Goal: Information Seeking & Learning: Learn about a topic

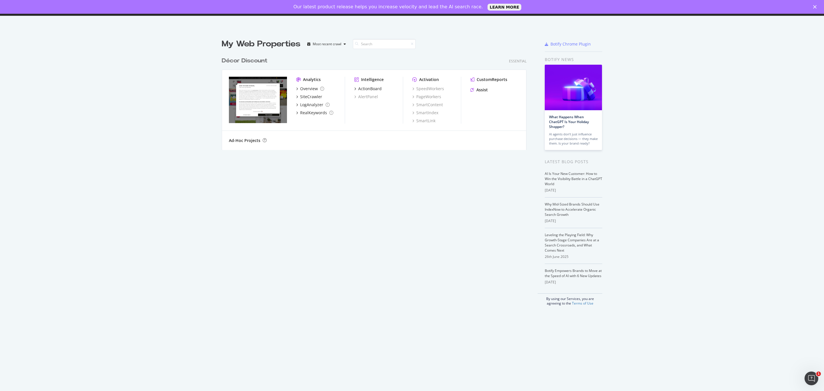
click at [245, 59] on div "Décor Discount" at bounding box center [245, 61] width 46 height 8
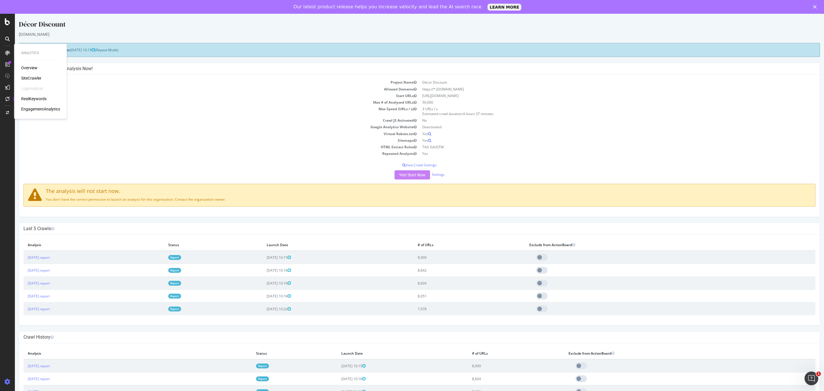
click at [37, 98] on div "RealKeywords" at bounding box center [33, 99] width 25 height 6
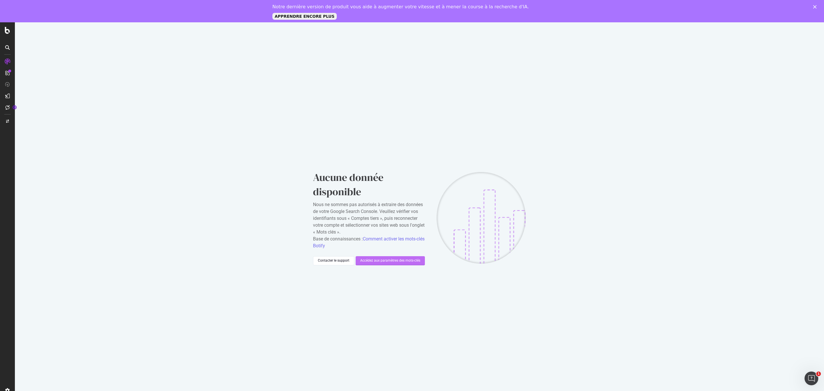
click at [381, 261] on font "Accédez aux paramètres des mots-clés" at bounding box center [390, 260] width 60 height 4
click at [385, 239] on font "Comment activer les mots-clés Botify" at bounding box center [369, 242] width 112 height 12
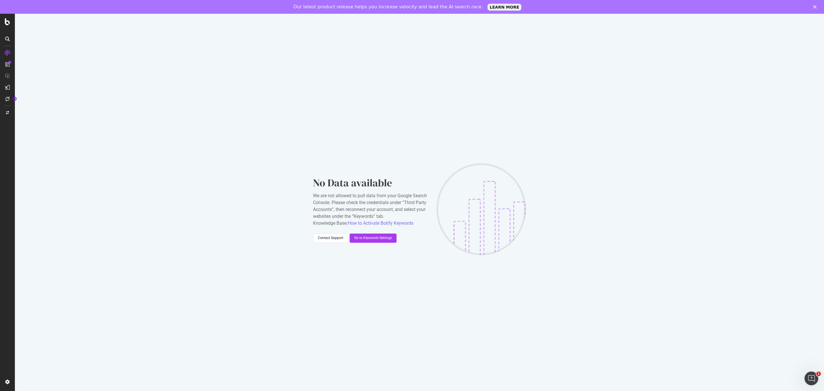
click at [191, 126] on div "No Data available We are not allowed to pull data from your Google Search Conso…" at bounding box center [419, 209] width 809 height 391
click at [38, 98] on div "RealKeywords" at bounding box center [33, 99] width 25 height 6
click at [44, 79] on div "SiteCrawler" at bounding box center [40, 78] width 39 height 6
click at [37, 77] on div "SiteCrawler" at bounding box center [31, 78] width 20 height 6
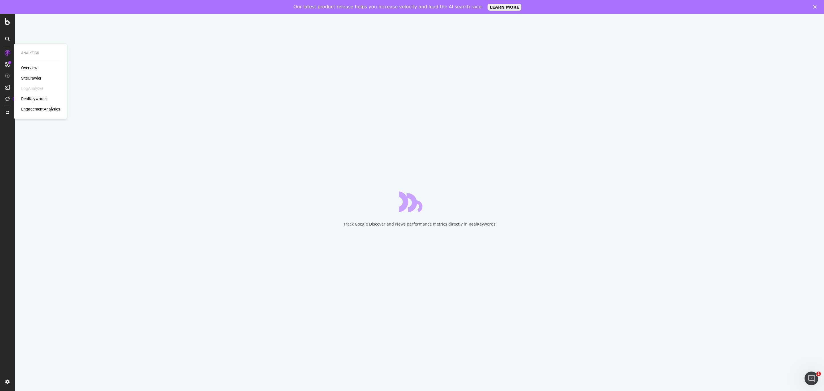
click at [33, 70] on div "Overview" at bounding box center [29, 68] width 16 height 6
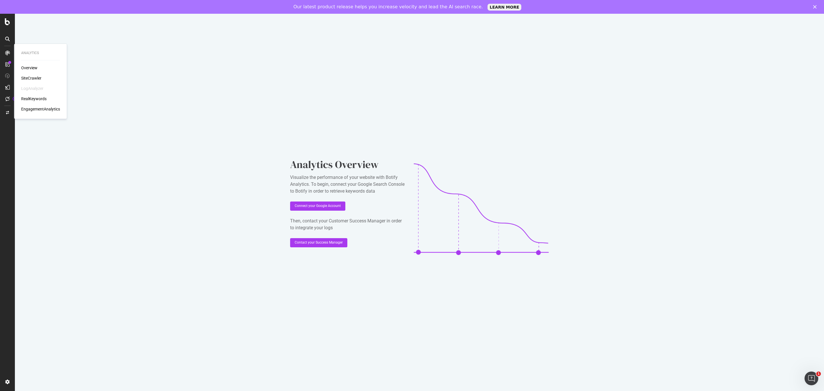
click at [32, 94] on div "Overview SiteCrawler LogAnalyzer RealKeywords EngagementAnalytics" at bounding box center [40, 88] width 39 height 47
click at [33, 96] on div "RealKeywords" at bounding box center [33, 99] width 25 height 6
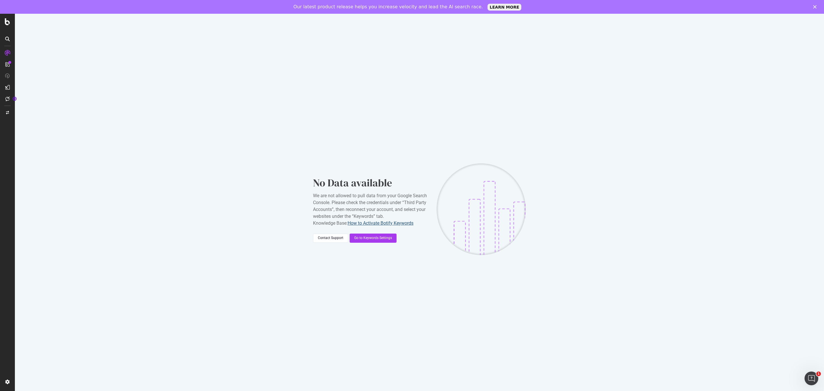
click at [366, 222] on link "How to Activate Botify Keywords" at bounding box center [381, 222] width 66 height 5
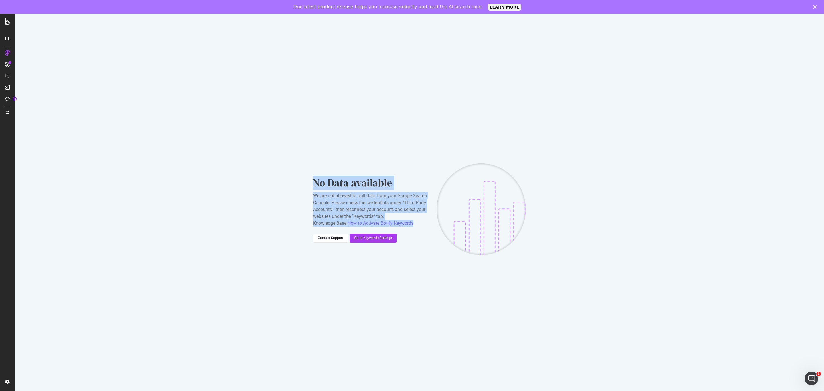
drag, startPoint x: 367, startPoint y: 203, endPoint x: 425, endPoint y: 222, distance: 60.6
click at [425, 222] on div "No Data available We are not allowed to pull data from your Google Search Conso…" at bounding box center [419, 209] width 809 height 391
copy div "No Data available We are not allowed to pull data from your Google Search Conso…"
click at [36, 352] on div "Settings" at bounding box center [30, 351] width 24 height 5
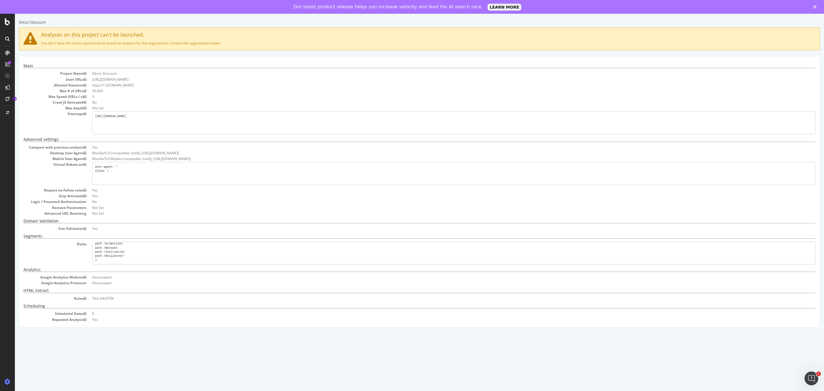
scroll to position [221, 0]
click at [96, 213] on dd "Not Set" at bounding box center [453, 213] width 723 height 5
drag, startPoint x: 227, startPoint y: 43, endPoint x: 45, endPoint y: 32, distance: 182.5
click at [45, 32] on div "Analyses on this project can't be launched. You don't have the correct permissi…" at bounding box center [419, 38] width 801 height 23
drag, startPoint x: 41, startPoint y: 34, endPoint x: 241, endPoint y: 45, distance: 199.4
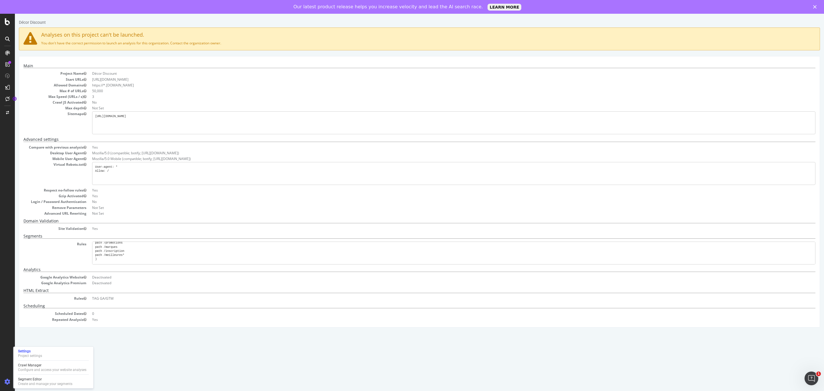
click at [241, 45] on div "Analyses on this project can't be launched. You don't have the correct permissi…" at bounding box center [419, 38] width 801 height 23
copy div "Analyses on this project can't be launched. You don't have the correct permissi…"
click at [32, 66] on div "Overview" at bounding box center [29, 68] width 16 height 6
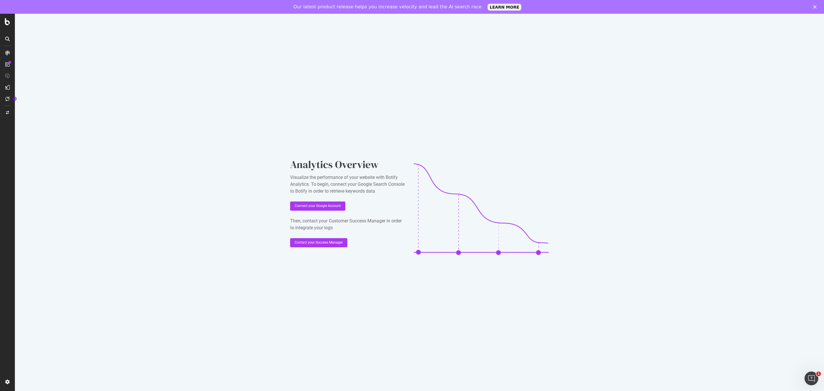
click at [7, 51] on icon at bounding box center [7, 53] width 5 height 5
click at [4, 25] on div at bounding box center [8, 21] width 14 height 7
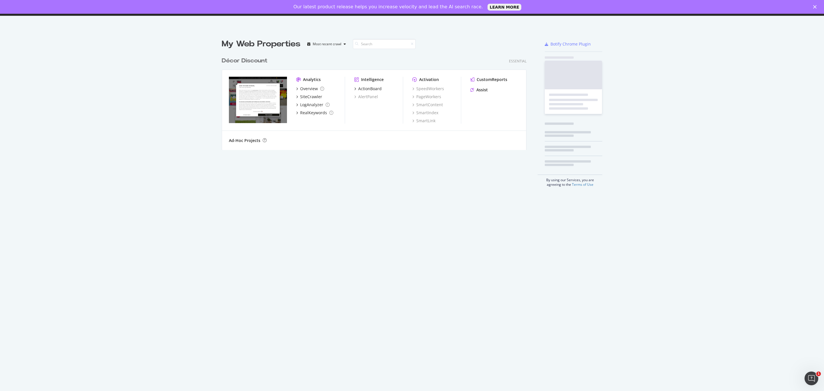
scroll to position [384, 811]
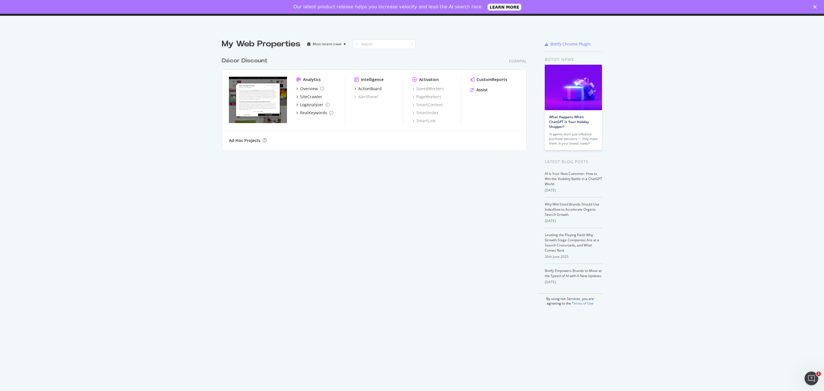
click at [236, 60] on div "Décor Discount" at bounding box center [245, 61] width 46 height 8
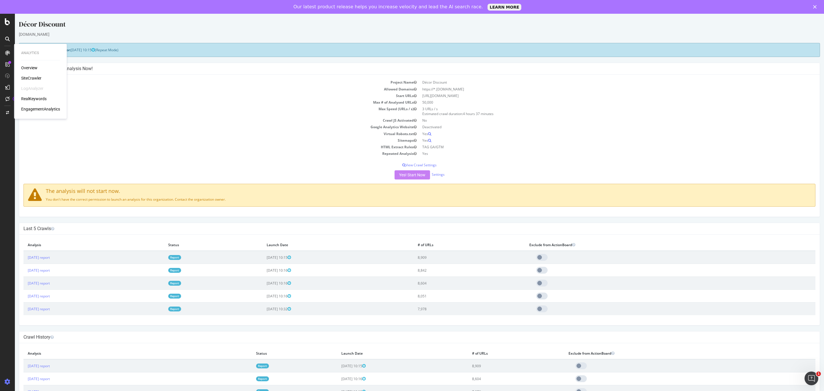
click at [35, 51] on div "Analytics" at bounding box center [40, 53] width 39 height 5
click at [2, 54] on link at bounding box center [8, 52] width 14 height 9
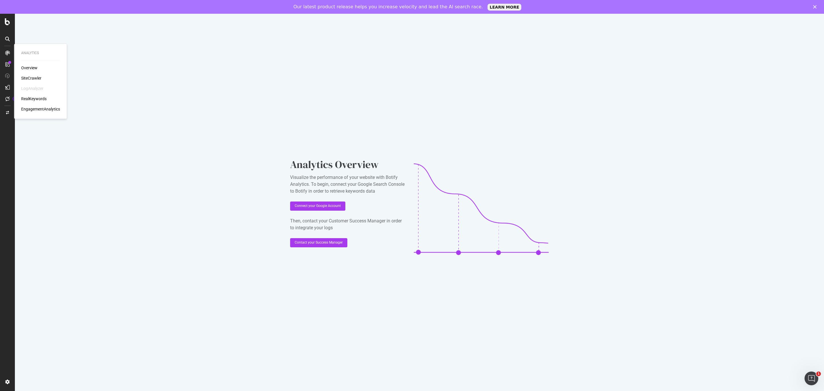
click at [32, 80] on div "SiteCrawler" at bounding box center [31, 78] width 20 height 6
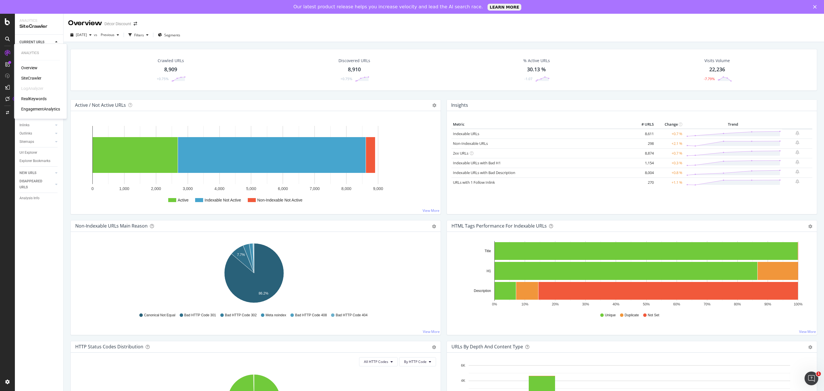
click at [35, 67] on div "Overview" at bounding box center [29, 68] width 16 height 6
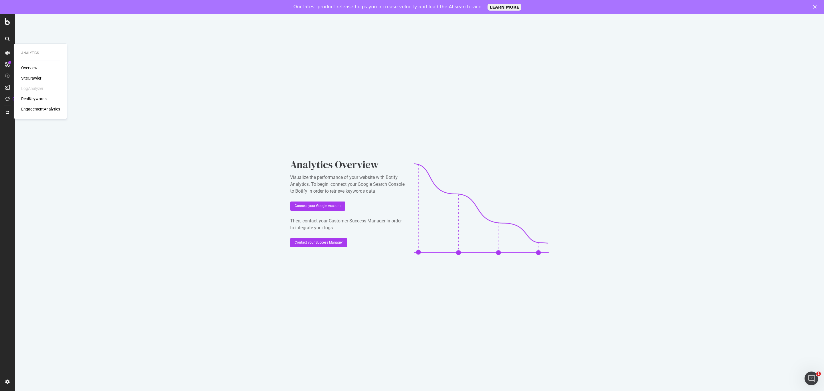
click at [35, 97] on div "RealKeywords" at bounding box center [33, 99] width 25 height 6
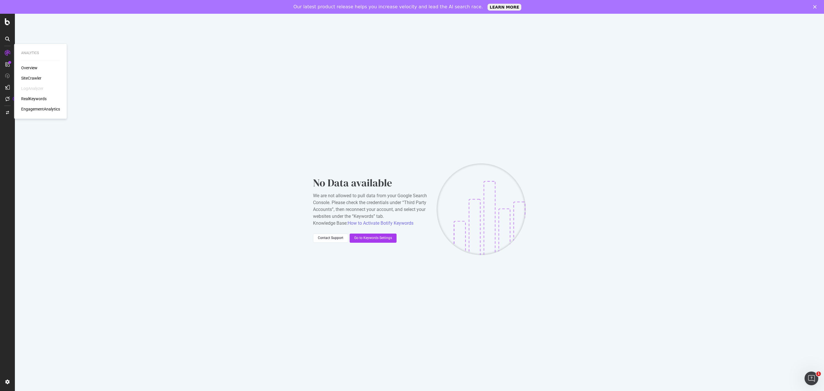
click at [37, 109] on div "EngagementAnalytics" at bounding box center [40, 109] width 39 height 6
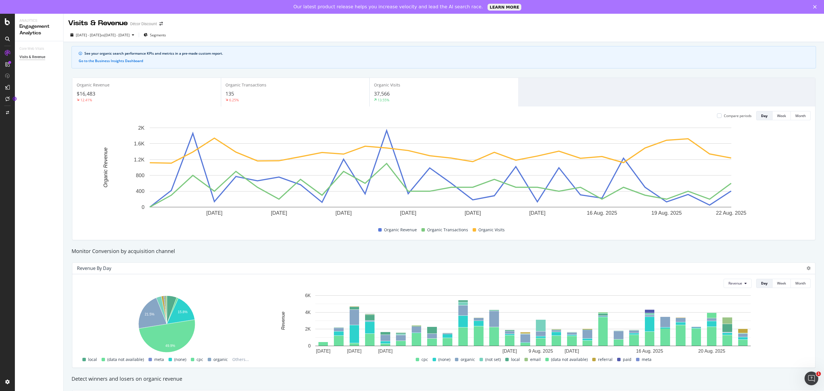
click at [7, 51] on icon at bounding box center [8, 53] width 6 height 6
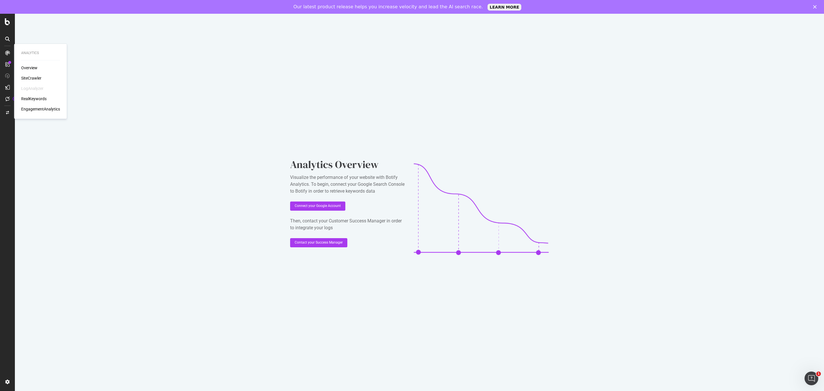
click at [31, 75] on div "Overview SiteCrawler LogAnalyzer RealKeywords EngagementAnalytics" at bounding box center [40, 88] width 39 height 47
click at [32, 77] on div "SiteCrawler" at bounding box center [31, 78] width 20 height 6
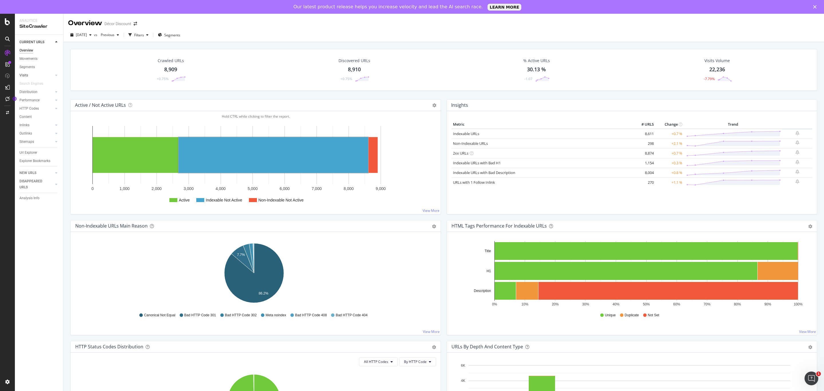
click at [40, 74] on link "Visits" at bounding box center [36, 75] width 34 height 6
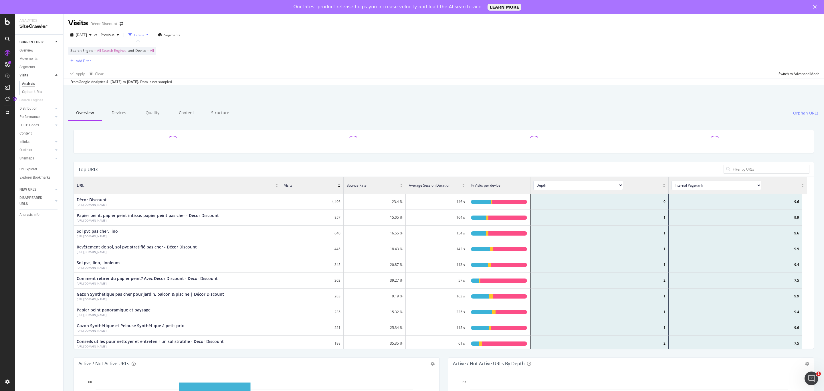
scroll to position [165, 727]
click at [29, 92] on div "Orphan URLs" at bounding box center [32, 92] width 20 height 6
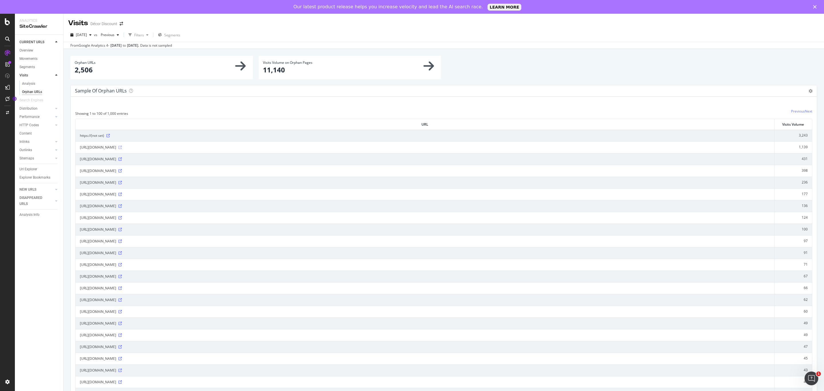
click at [122, 148] on icon at bounding box center [119, 147] width 3 height 3
click at [46, 168] on link "Url Explorer" at bounding box center [39, 169] width 40 height 6
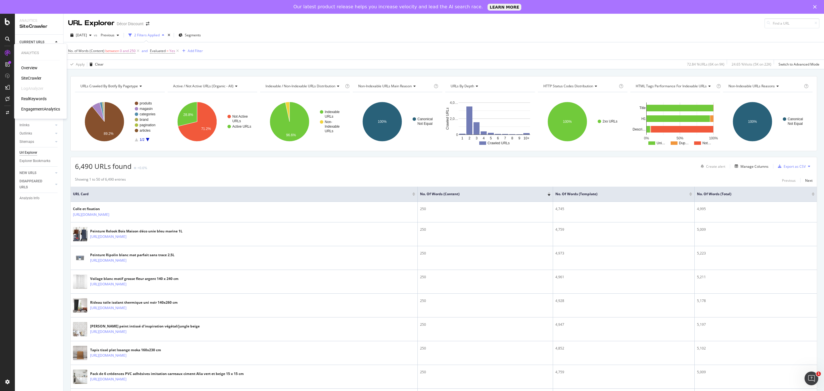
click at [40, 80] on div "SiteCrawler" at bounding box center [31, 78] width 20 height 6
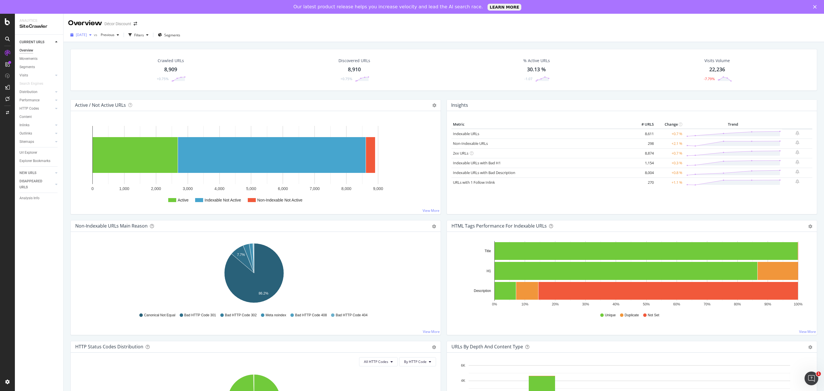
click at [87, 34] on span "[DATE]" at bounding box center [81, 34] width 11 height 5
click at [103, 53] on div "[DATE]" at bounding box center [95, 55] width 37 height 5
click at [121, 37] on div "Previous" at bounding box center [109, 35] width 23 height 9
click at [267, 29] on div "2025 Aug. 17th vs Previous Filters Segments" at bounding box center [444, 35] width 760 height 14
click at [36, 115] on link "Content" at bounding box center [39, 117] width 40 height 6
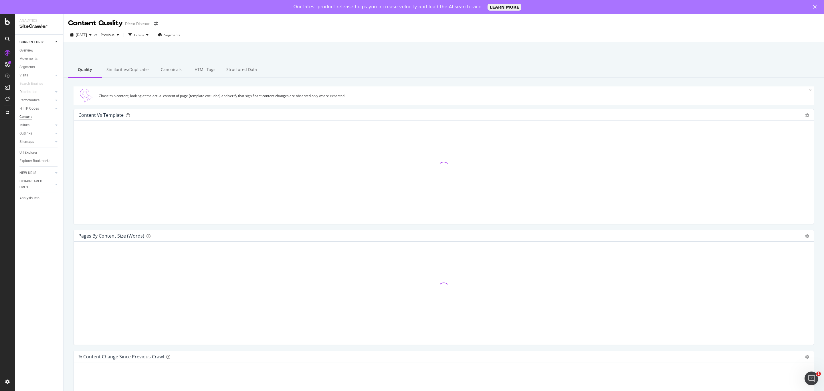
click at [33, 229] on div "CURRENT URLS Overview Movements Segments Visits Analysis Orphan URLs Search Eng…" at bounding box center [39, 220] width 48 height 370
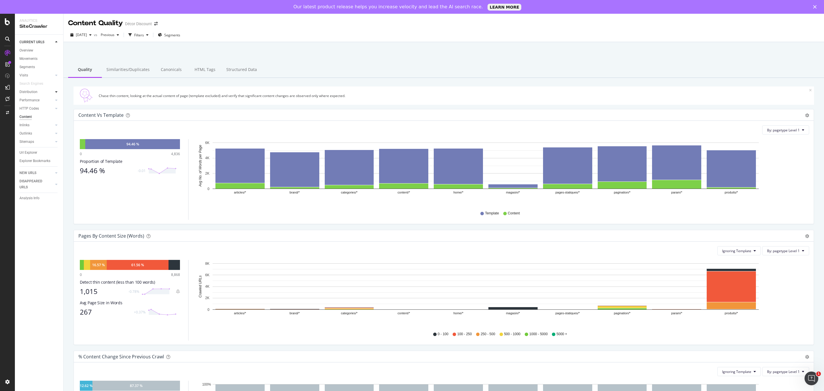
click at [57, 94] on div at bounding box center [56, 92] width 6 height 6
click at [57, 93] on div at bounding box center [56, 92] width 6 height 6
click at [57, 96] on div "Performance" at bounding box center [41, 100] width 44 height 8
click at [57, 99] on div at bounding box center [56, 100] width 6 height 6
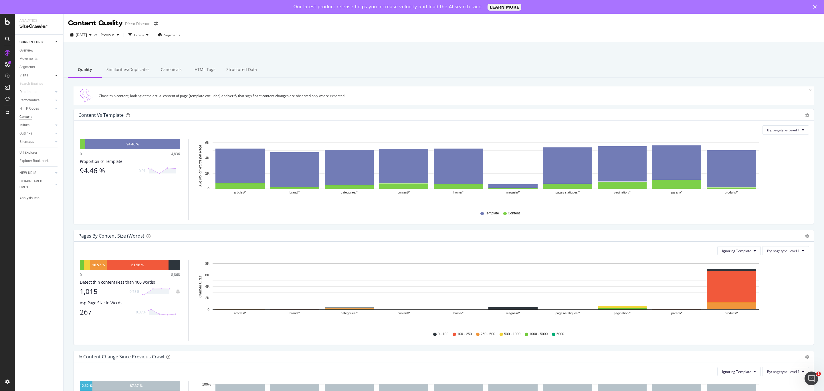
click at [57, 76] on icon at bounding box center [56, 75] width 2 height 3
click at [57, 75] on icon at bounding box center [56, 75] width 2 height 3
click at [57, 173] on icon at bounding box center [56, 172] width 2 height 3
click at [57, 41] on icon at bounding box center [56, 41] width 2 height 3
click at [56, 122] on div at bounding box center [56, 125] width 6 height 6
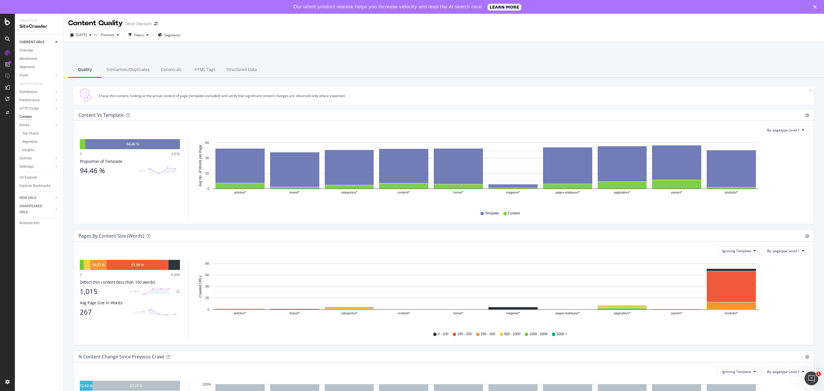
click at [24, 117] on div "Content" at bounding box center [25, 117] width 12 height 6
click at [130, 70] on div "Similarities/Duplicates" at bounding box center [128, 70] width 52 height 16
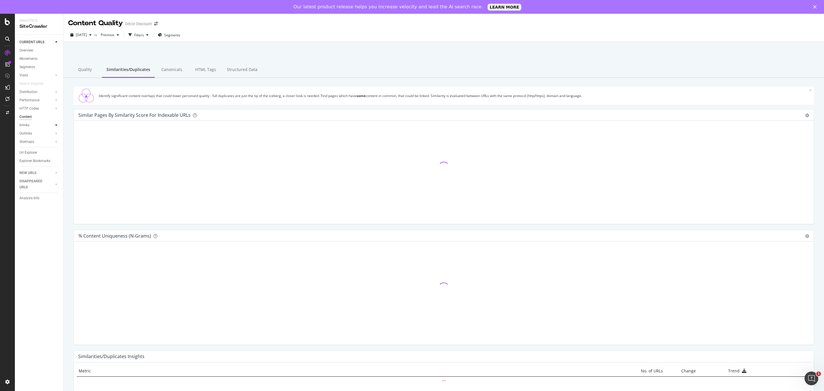
click at [57, 124] on icon at bounding box center [56, 124] width 2 height 3
click at [33, 133] on div "Top Charts" at bounding box center [30, 133] width 17 height 6
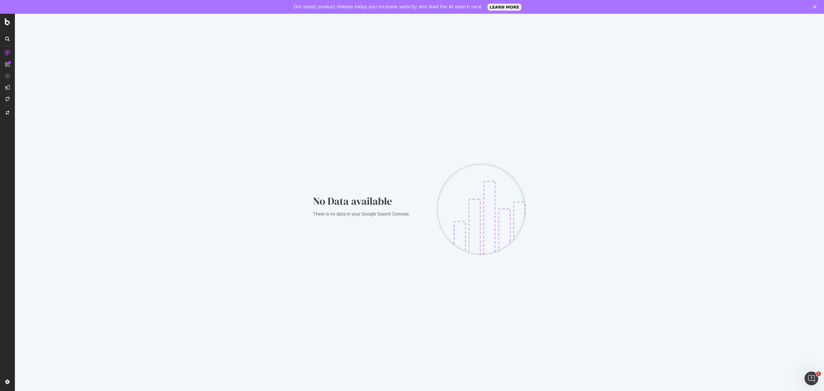
click at [813, 6] on icon "Fermer" at bounding box center [814, 6] width 3 height 3
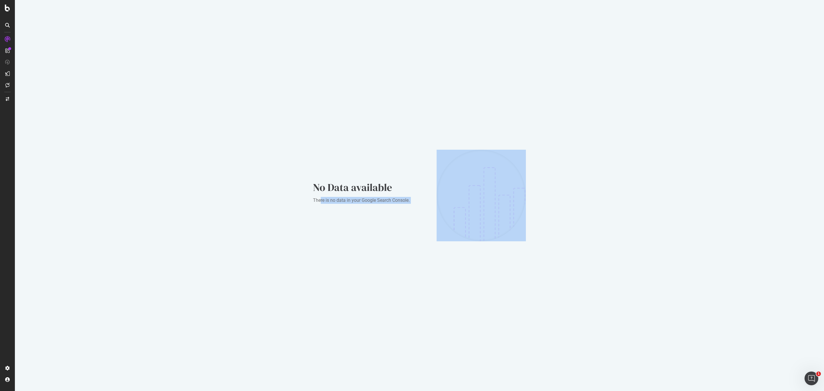
drag, startPoint x: 341, startPoint y: 203, endPoint x: 440, endPoint y: 202, distance: 99.3
click at [440, 202] on div "No Data available There is no data in your Google Search Console." at bounding box center [419, 196] width 213 height 92
click at [440, 202] on img at bounding box center [481, 196] width 89 height 92
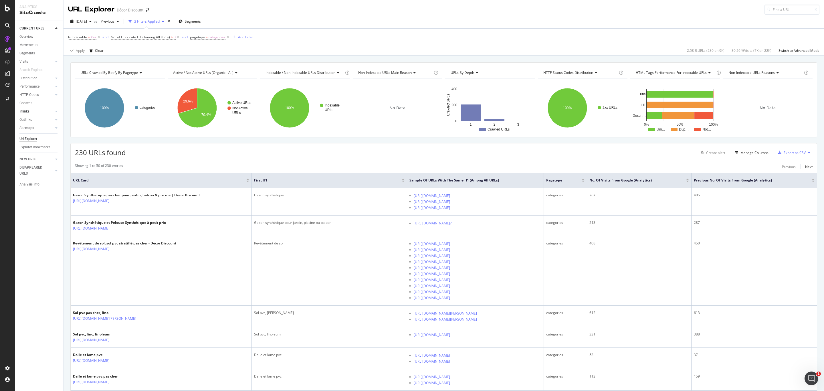
click at [52, 110] on div at bounding box center [51, 111] width 6 height 6
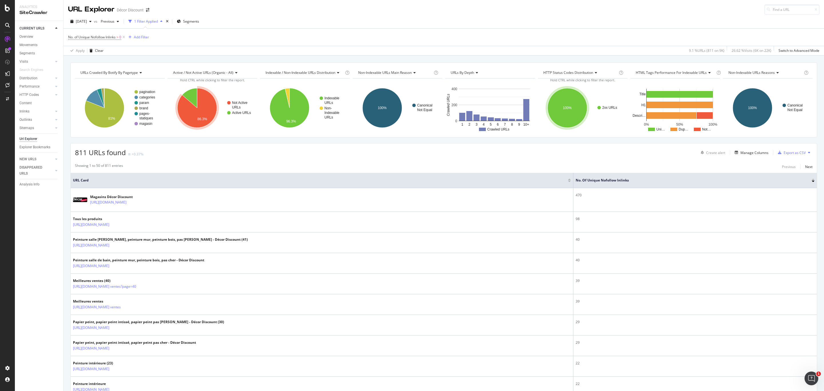
click at [7, 25] on icon at bounding box center [7, 25] width 5 height 5
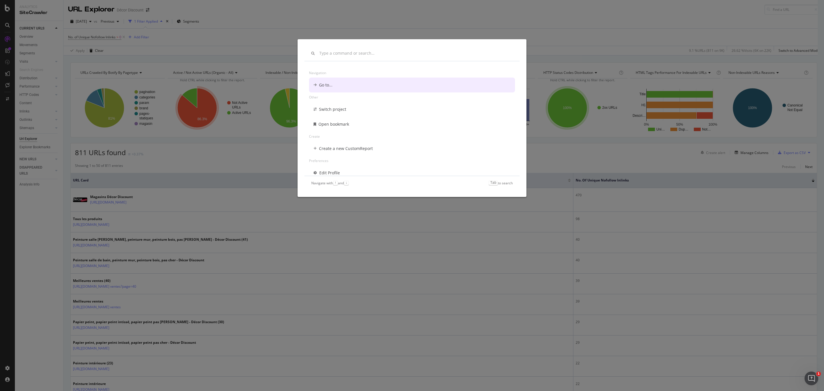
click at [343, 55] on input "modal" at bounding box center [415, 53] width 193 height 5
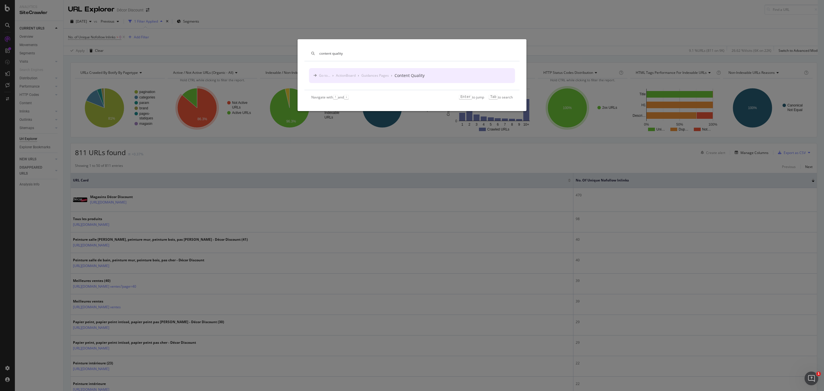
type input "content quality"
click at [406, 73] on div "Content Quality" at bounding box center [409, 76] width 30 height 6
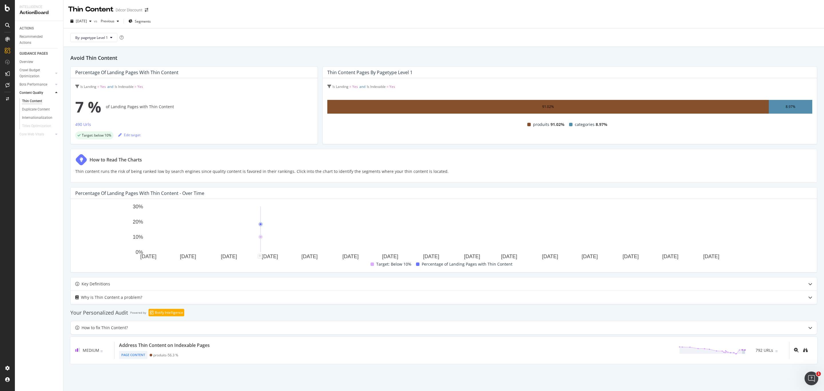
scroll to position [47, 0]
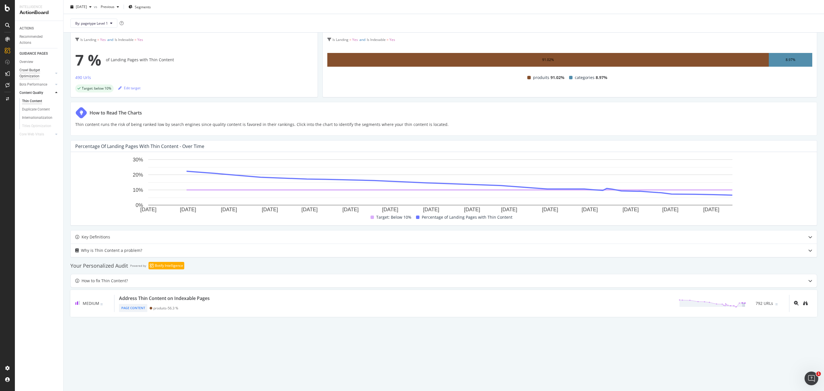
click at [35, 75] on div "Crawl Budget Optimization" at bounding box center [34, 73] width 30 height 12
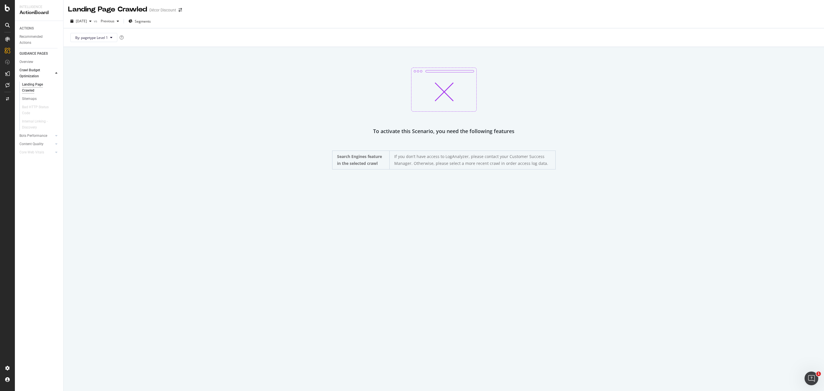
click at [27, 58] on div "Overview Crawl Budget Optimization Landing Page Crawled Sitemaps Bad HTTP Statu…" at bounding box center [41, 108] width 44 height 100
click at [27, 59] on div "Overview" at bounding box center [26, 62] width 14 height 6
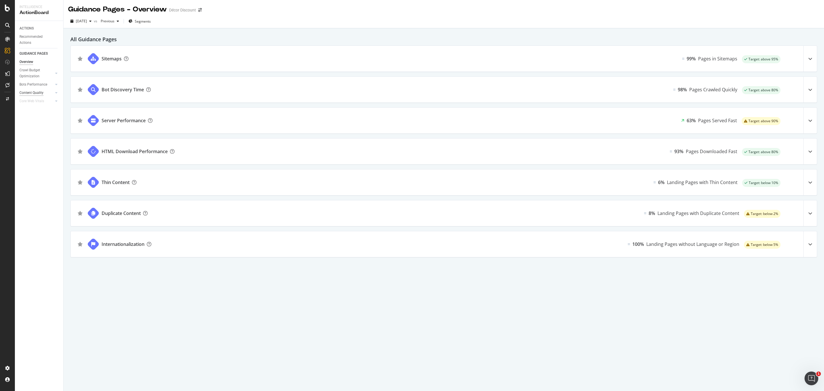
click at [30, 95] on div "Content Quality" at bounding box center [31, 93] width 24 height 6
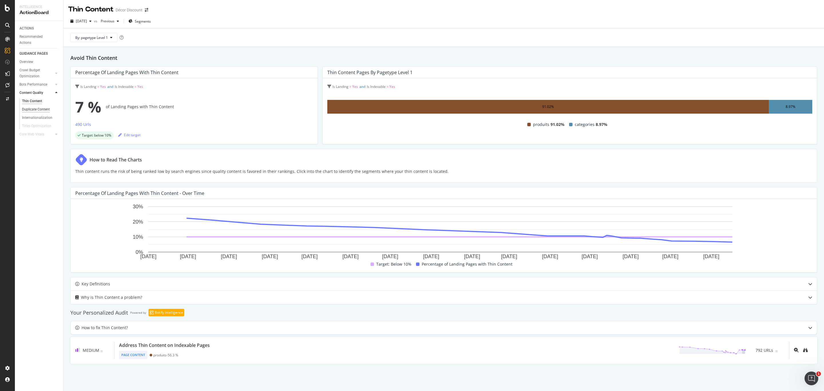
click at [39, 111] on div "Duplicate Content" at bounding box center [36, 109] width 28 height 6
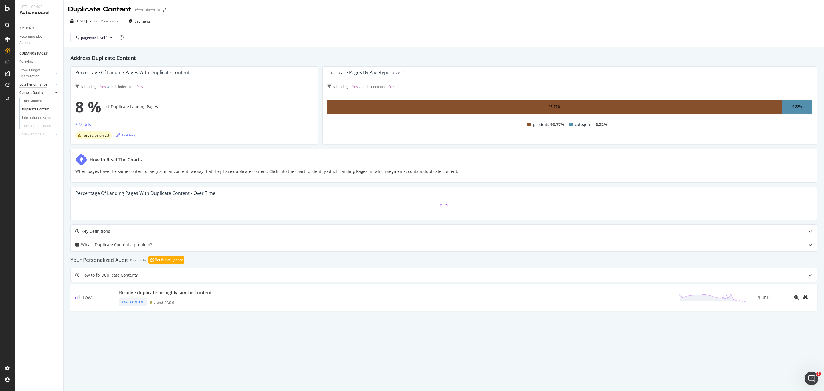
click at [34, 84] on div "Bots Performance" at bounding box center [33, 85] width 28 height 6
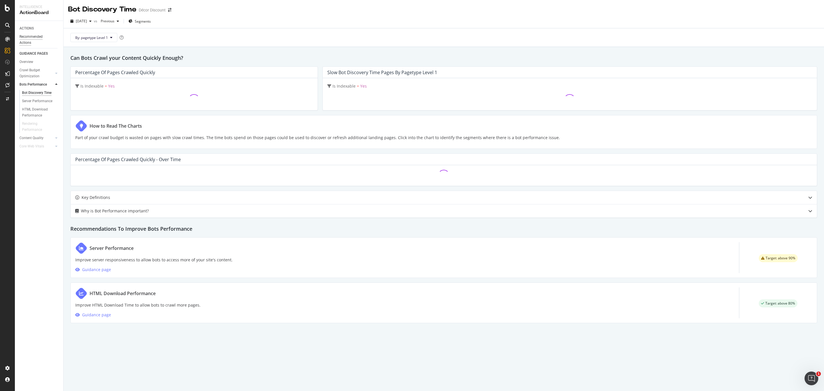
click at [35, 39] on div "Recommended Actions" at bounding box center [36, 40] width 34 height 12
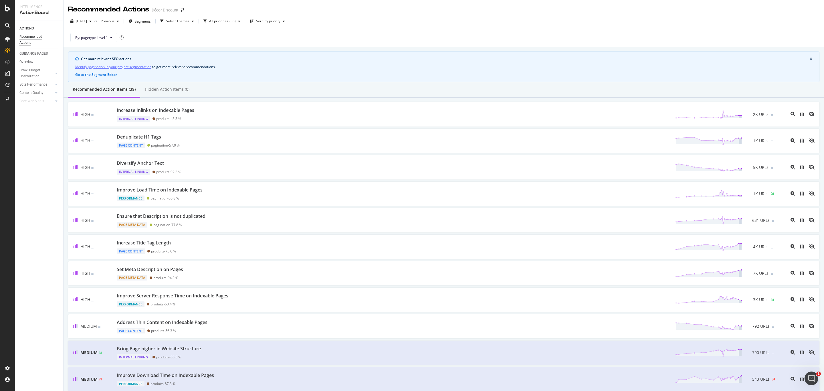
click at [8, 23] on icon at bounding box center [7, 25] width 5 height 5
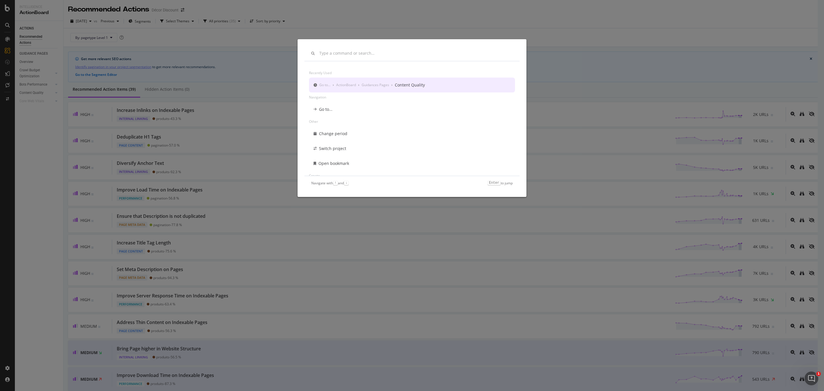
click at [388, 54] on input "modal" at bounding box center [415, 53] width 193 height 5
type input "c"
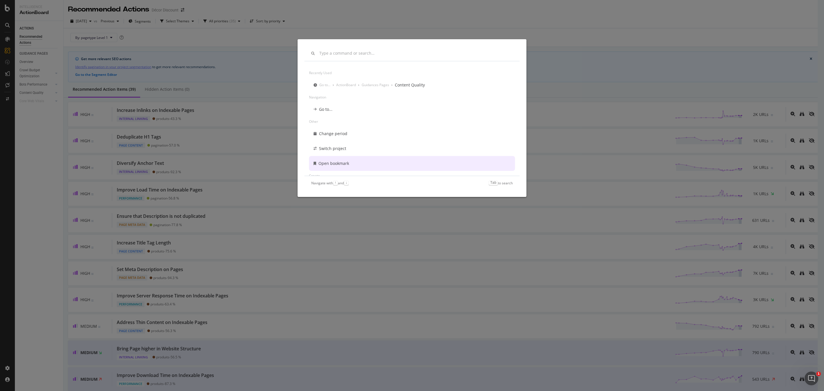
click at [348, 222] on div "Recently used Go to... › ActionBoard › Guidances Pages › Content Quality Naviga…" at bounding box center [412, 195] width 824 height 391
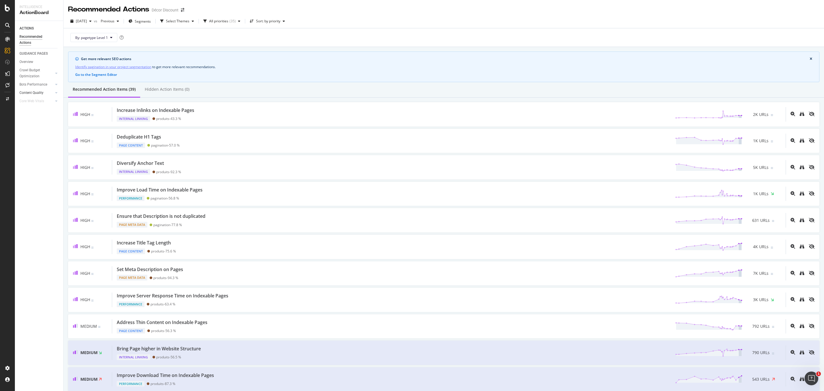
click at [45, 92] on link "Content Quality" at bounding box center [36, 93] width 34 height 6
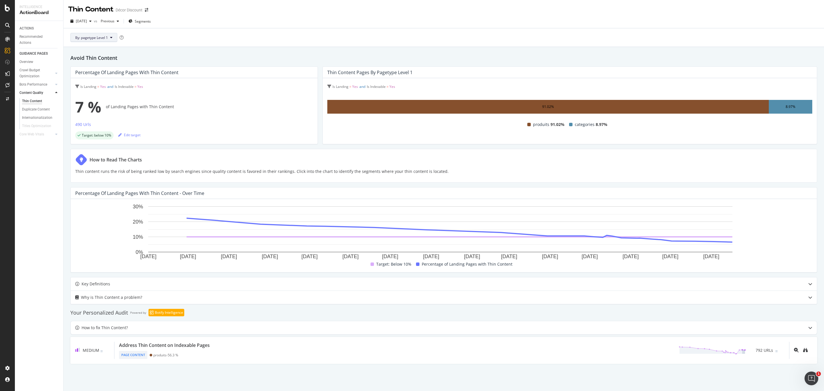
click at [108, 39] on button "By: pagetype Level 1" at bounding box center [93, 37] width 47 height 9
click at [139, 58] on div "pagetype" at bounding box center [106, 58] width 71 height 8
click at [133, 75] on span "Breadcrumb Tree" at bounding box center [105, 77] width 60 height 5
click at [226, 50] on div "Avoid Thin Content Percentage of Landing Pages with Thin Content Is Landing = Y…" at bounding box center [444, 242] width 760 height 391
click at [31, 117] on div "Internationalization" at bounding box center [37, 118] width 30 height 6
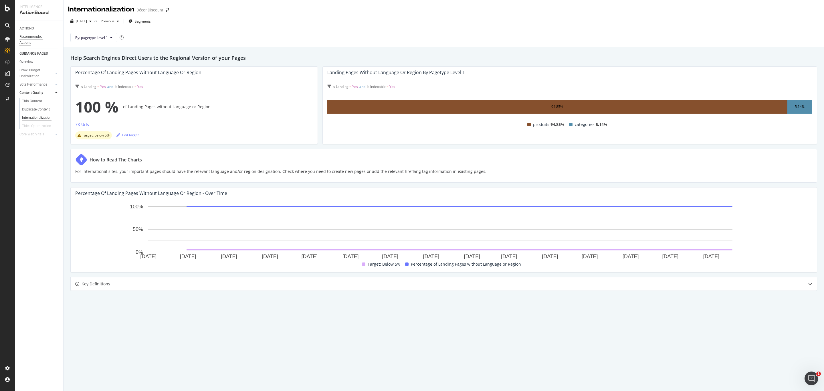
click at [25, 35] on div "Recommended Actions" at bounding box center [36, 40] width 34 height 12
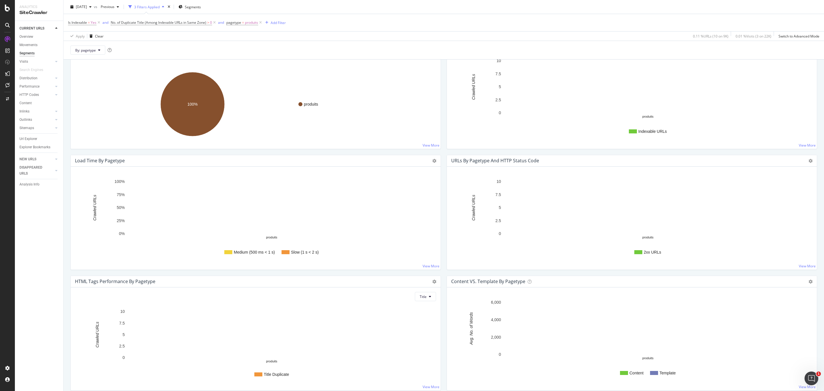
scroll to position [152, 0]
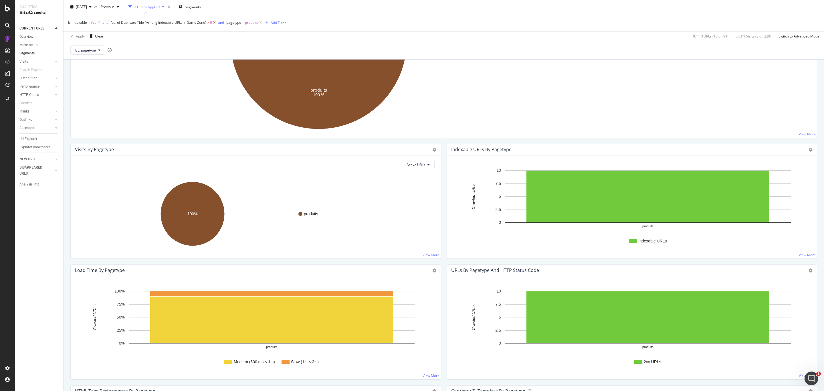
click at [214, 24] on icon at bounding box center [214, 23] width 5 height 6
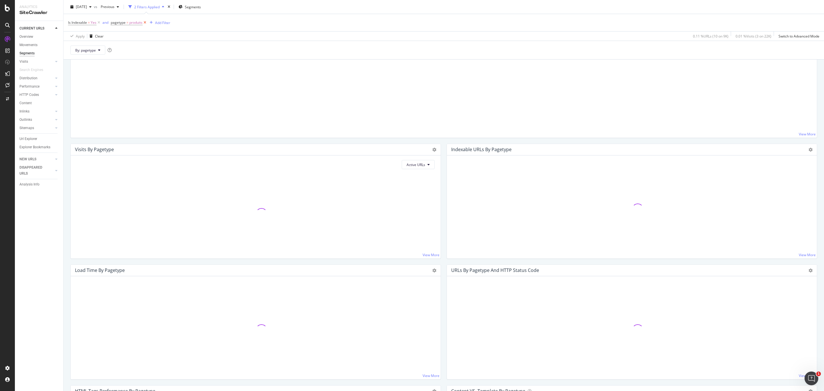
click at [144, 23] on icon at bounding box center [144, 23] width 5 height 6
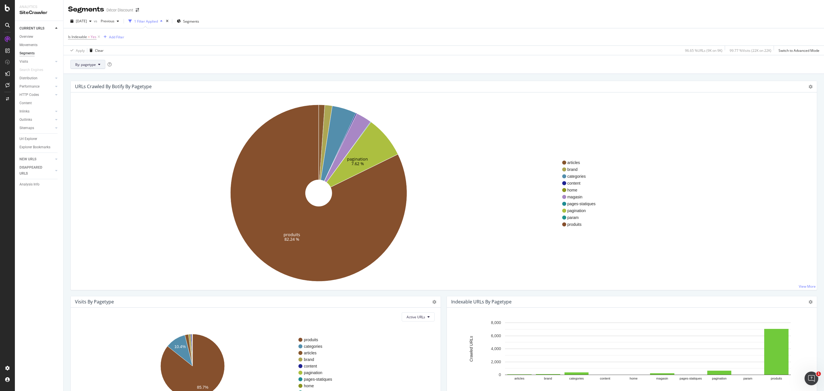
click at [94, 66] on span "By: pagetype" at bounding box center [85, 64] width 21 height 5
click at [572, 175] on span "categories" at bounding box center [581, 176] width 28 height 6
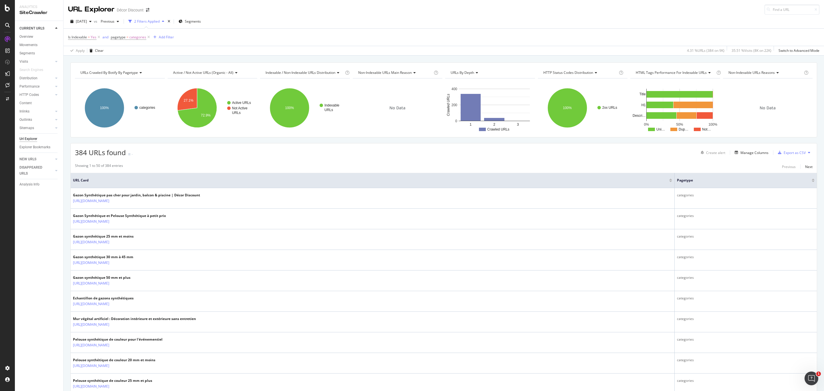
click at [128, 73] on span "URLs Crawled By Botify By pagetype" at bounding box center [108, 72] width 57 height 5
click at [162, 38] on div "Add Filter" at bounding box center [166, 37] width 15 height 5
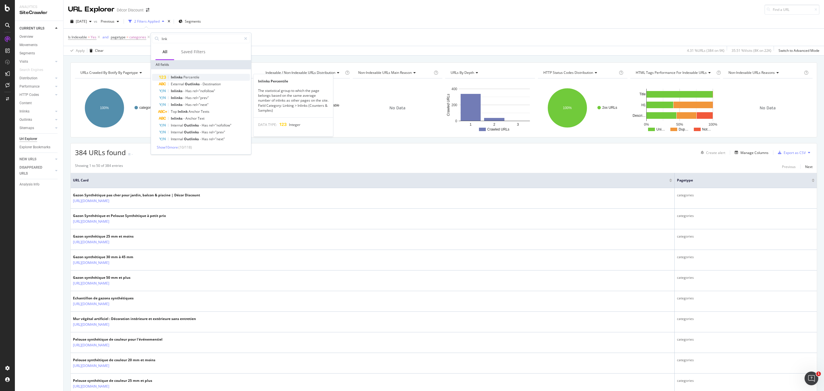
type input "link"
click at [199, 78] on span "Percentile" at bounding box center [191, 77] width 16 height 5
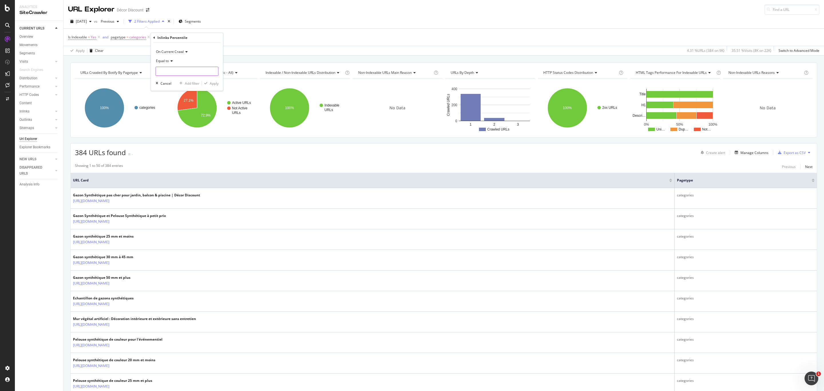
click at [192, 73] on input "number" at bounding box center [187, 71] width 63 height 9
click at [270, 34] on div "Is Indexable = Yes and pagetype = categories Add Filter" at bounding box center [443, 37] width 751 height 17
click at [220, 38] on icon at bounding box center [219, 37] width 5 height 6
click at [789, 51] on div "Switch to Advanced Mode" at bounding box center [798, 50] width 41 height 5
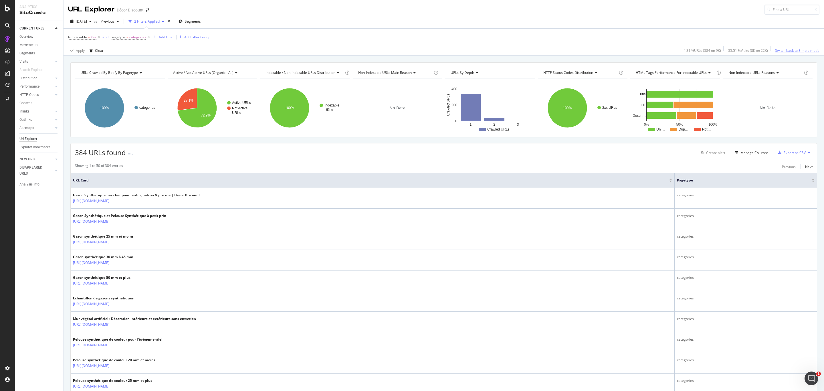
click at [782, 53] on div "Switch back to Simple mode" at bounding box center [797, 50] width 44 height 5
click at [782, 53] on div "Switch to Advanced Mode" at bounding box center [798, 50] width 41 height 5
click at [782, 53] on div "Switch back to Simple mode" at bounding box center [797, 50] width 44 height 5
click at [212, 73] on span "Active / Not Active URLs (organic - all)" at bounding box center [203, 72] width 60 height 5
click at [299, 72] on span "Indexable / Non-Indexable URLs distribution" at bounding box center [300, 72] width 70 height 5
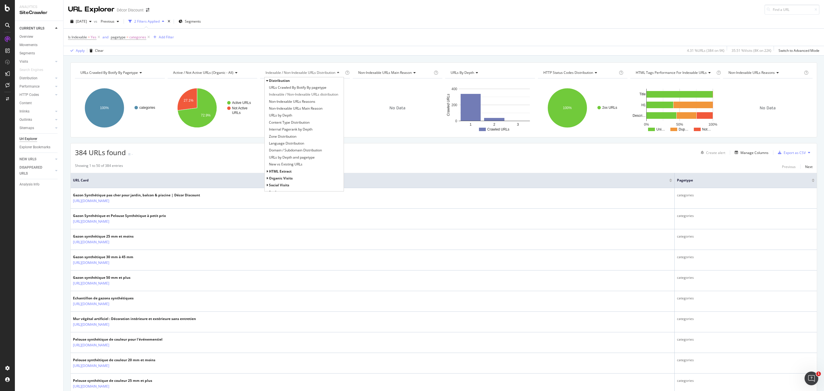
click at [369, 71] on span "Non-Indexable URLs Main Reason" at bounding box center [384, 72] width 53 height 5
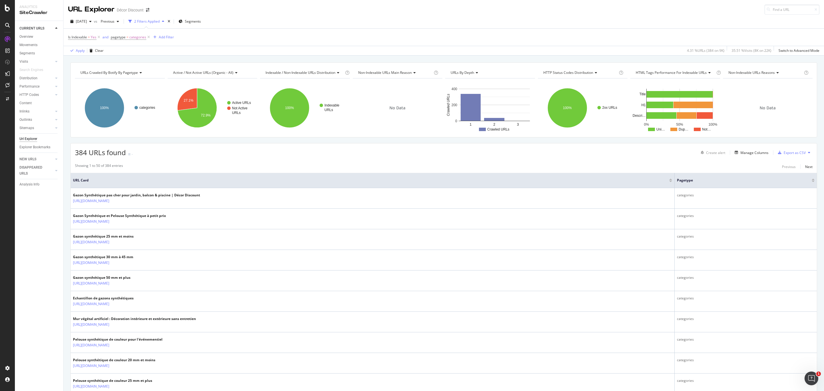
click at [477, 76] on div "URLs by Depth" at bounding box center [489, 72] width 80 height 9
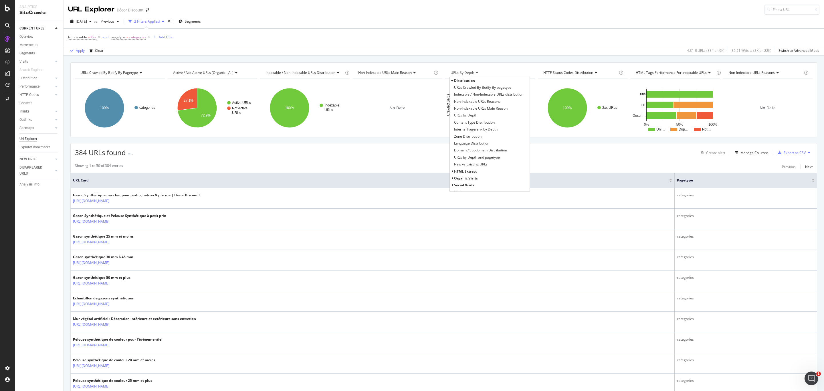
click at [550, 73] on span "HTTP Status Codes Distribution" at bounding box center [568, 72] width 50 height 5
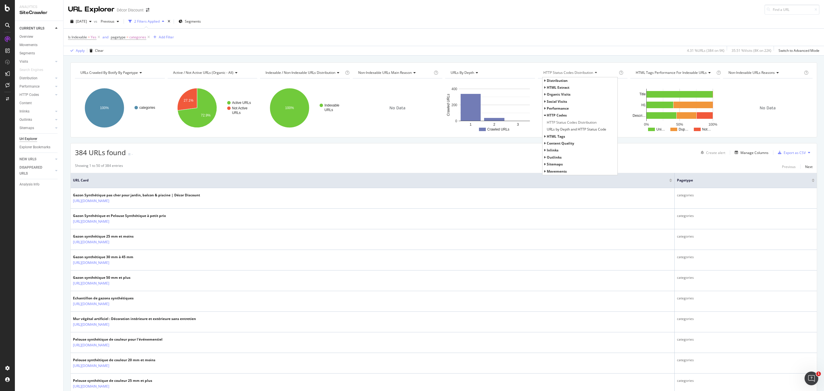
click at [661, 71] on span "HTML Tags Performance for Indexable URLs" at bounding box center [671, 72] width 71 height 5
